Goal: Navigation & Orientation: Find specific page/section

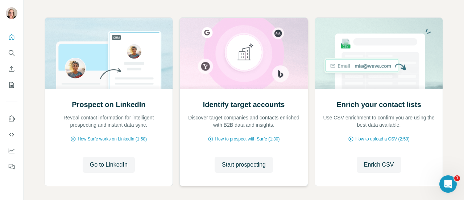
scroll to position [105, 0]
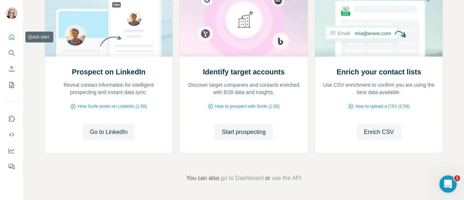
click at [9, 34] on icon "Quick start" at bounding box center [11, 36] width 7 height 7
click at [9, 50] on icon "Search" at bounding box center [11, 52] width 7 height 7
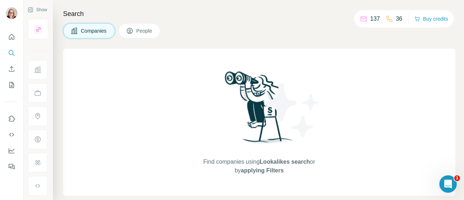
click at [284, 161] on span "Lookalikes search" at bounding box center [285, 161] width 50 height 6
click at [150, 30] on span "People" at bounding box center [144, 30] width 17 height 7
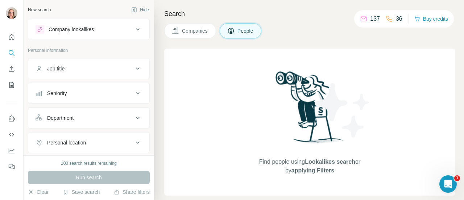
click at [206, 31] on span "Companies" at bounding box center [195, 30] width 26 height 7
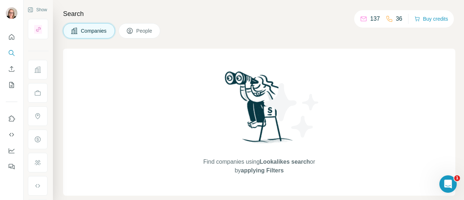
click at [144, 32] on span "People" at bounding box center [144, 30] width 17 height 7
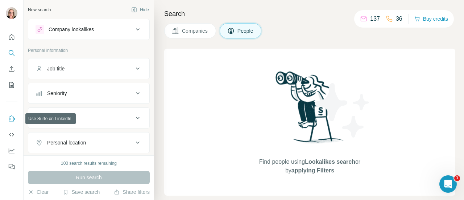
click at [12, 115] on icon "Use Surfe on LinkedIn" at bounding box center [12, 118] width 6 height 6
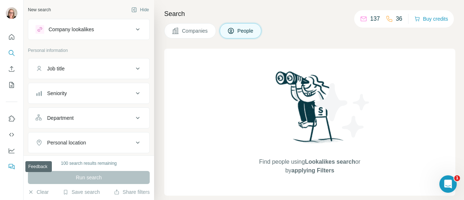
click at [11, 165] on icon "Feedback" at bounding box center [11, 166] width 7 height 7
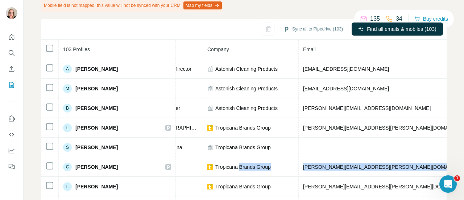
scroll to position [0, 332]
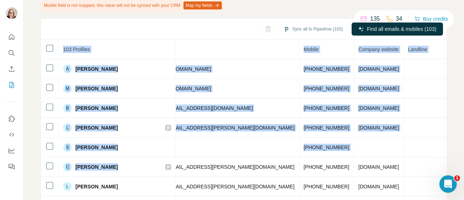
drag, startPoint x: 393, startPoint y: 163, endPoint x: 464, endPoint y: 165, distance: 71.1
click at [464, 165] on html "My lists / Added from LinkedIn 135 34 Buy credits Added from LinkedIn Enrichmen…" at bounding box center [232, 100] width 464 height 200
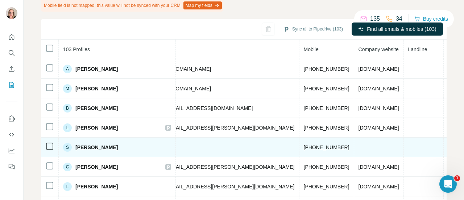
click at [404, 154] on td at bounding box center [424, 147] width 40 height 20
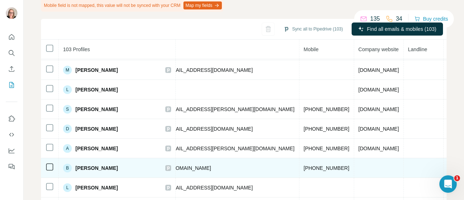
scroll to position [615, 332]
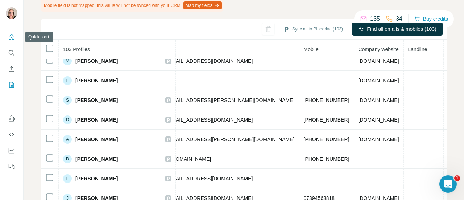
click at [10, 39] on icon "Quick start" at bounding box center [11, 36] width 7 height 7
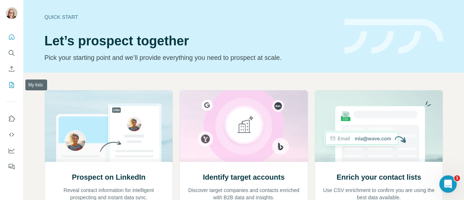
click at [7, 86] on button "My lists" at bounding box center [12, 84] width 12 height 13
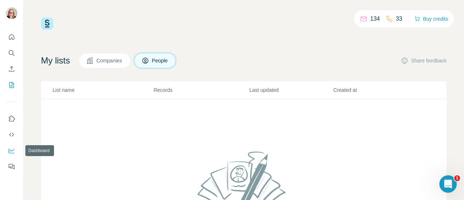
click at [8, 148] on icon "Dashboard" at bounding box center [11, 150] width 7 height 7
